Goal: Transaction & Acquisition: Purchase product/service

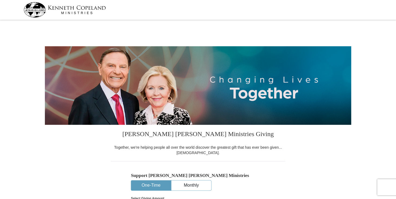
select select "IN"
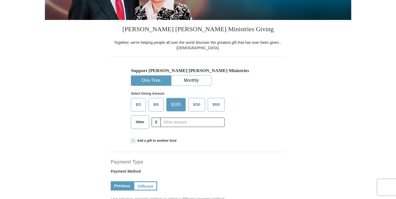
scroll to position [107, 0]
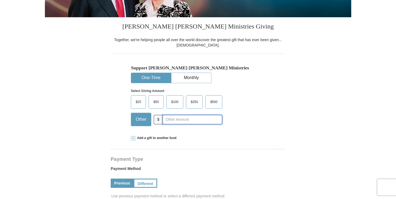
click at [171, 119] on input "text" at bounding box center [192, 119] width 60 height 9
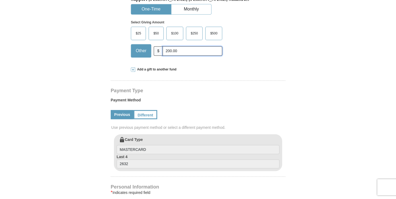
scroll to position [188, 0]
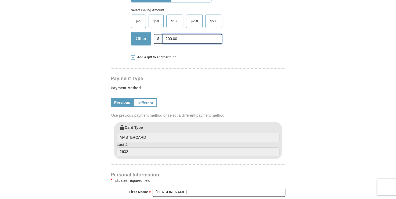
type input "200.00"
click at [234, 84] on div "Payment Method Previous Different Use previous payment method or select a diffe…" at bounding box center [198, 101] width 175 height 39
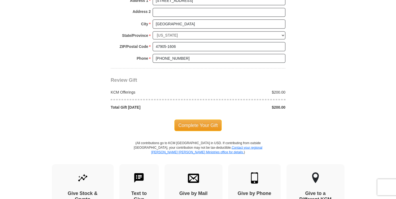
scroll to position [430, 0]
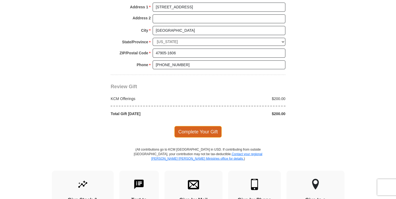
click at [207, 130] on span "Complete Your Gift" at bounding box center [198, 131] width 48 height 11
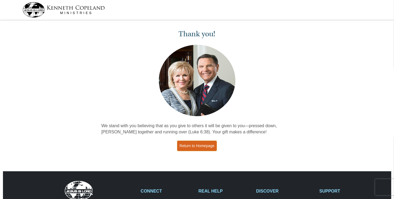
click at [197, 147] on link "Return to Homepage" at bounding box center [197, 145] width 40 height 10
